Goal: Transaction & Acquisition: Subscribe to service/newsletter

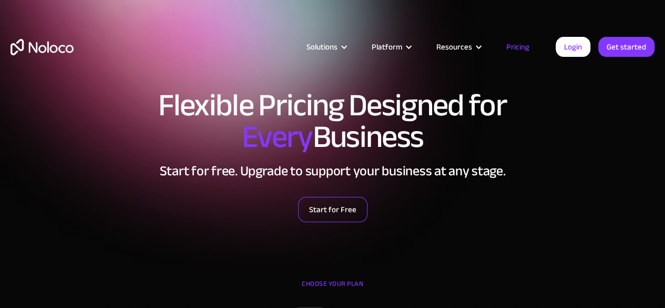
drag, startPoint x: 0, startPoint y: 0, endPoint x: 332, endPoint y: 211, distance: 393.9
click at [332, 211] on link "Start for Free" at bounding box center [332, 209] width 69 height 25
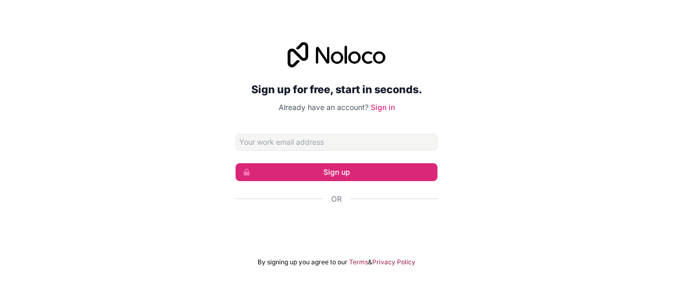
click at [320, 140] on input "Email address" at bounding box center [337, 142] width 202 height 17
type input "[EMAIL_ADDRESS][DOMAIN_NAME]"
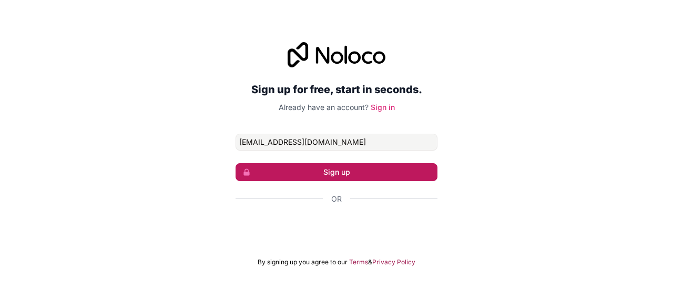
click at [316, 165] on button "Sign up" at bounding box center [337, 172] width 202 height 18
